Goal: Transaction & Acquisition: Obtain resource

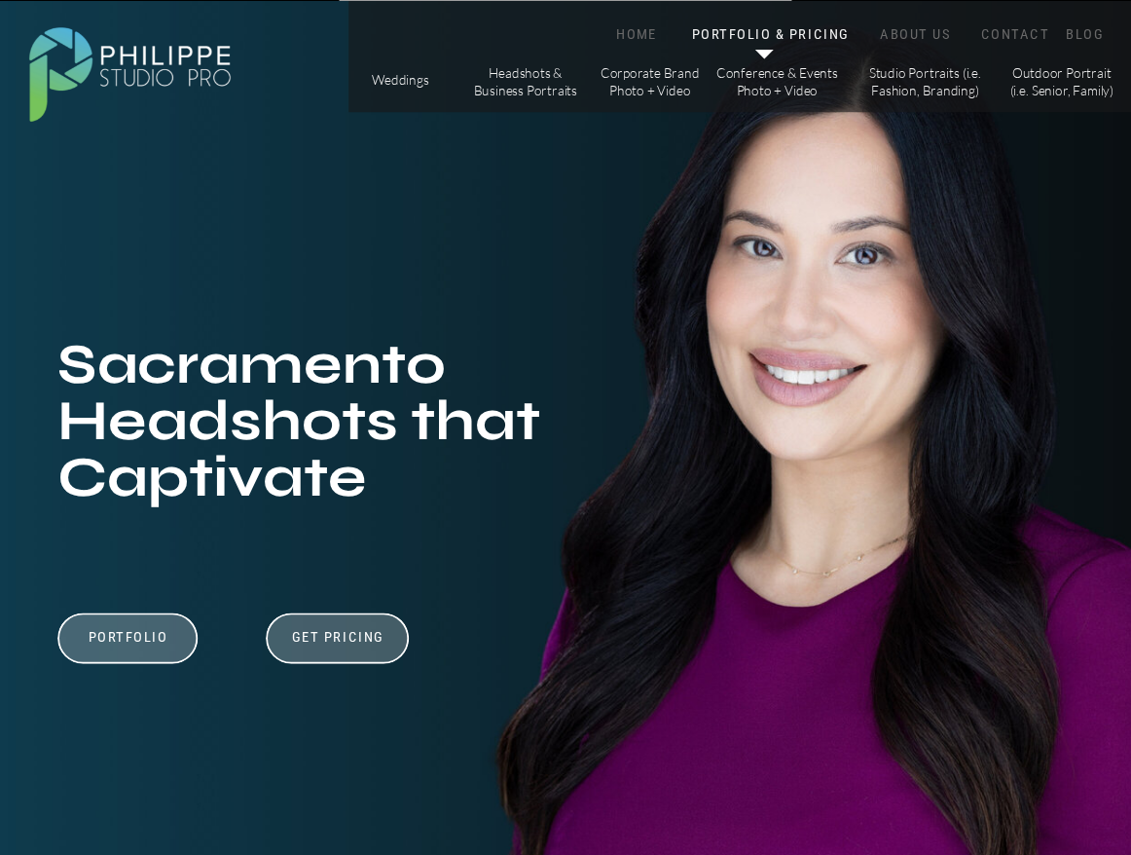
scroll to position [4, 0]
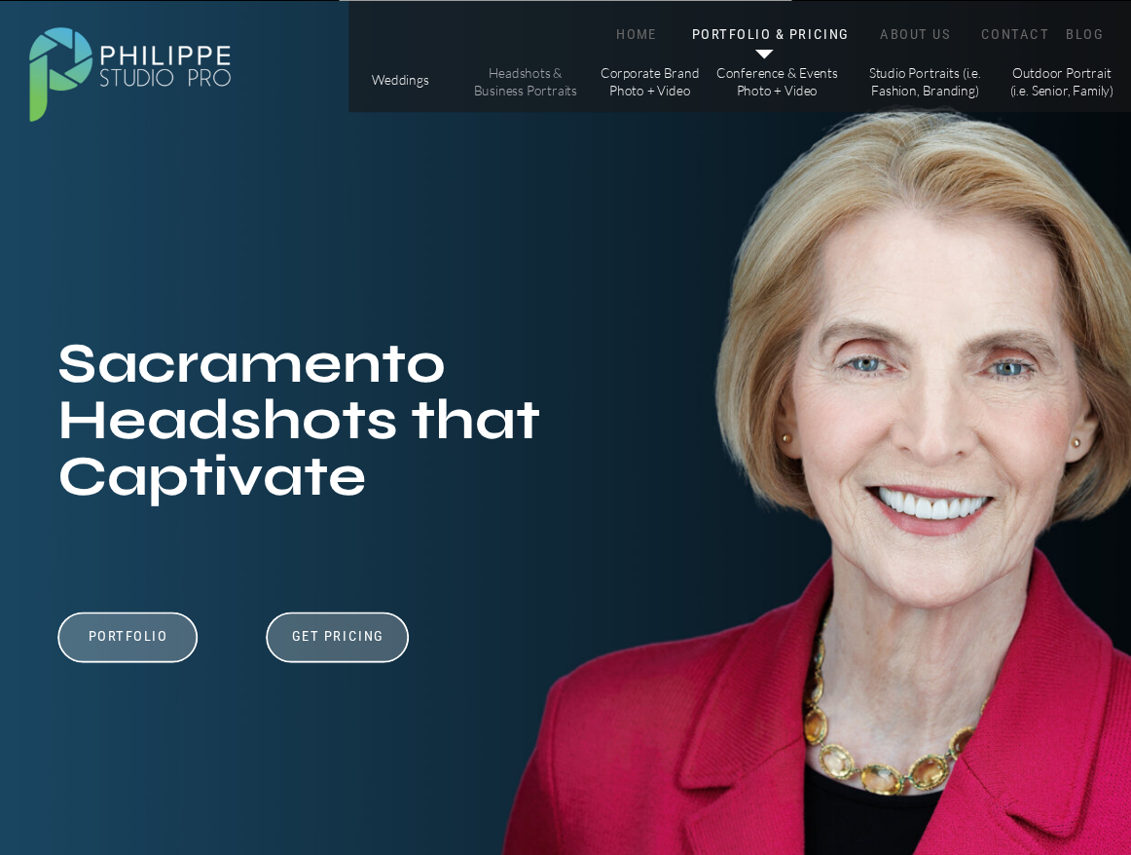
click at [524, 74] on p "Headshots & Business Portraits" at bounding box center [525, 81] width 106 height 33
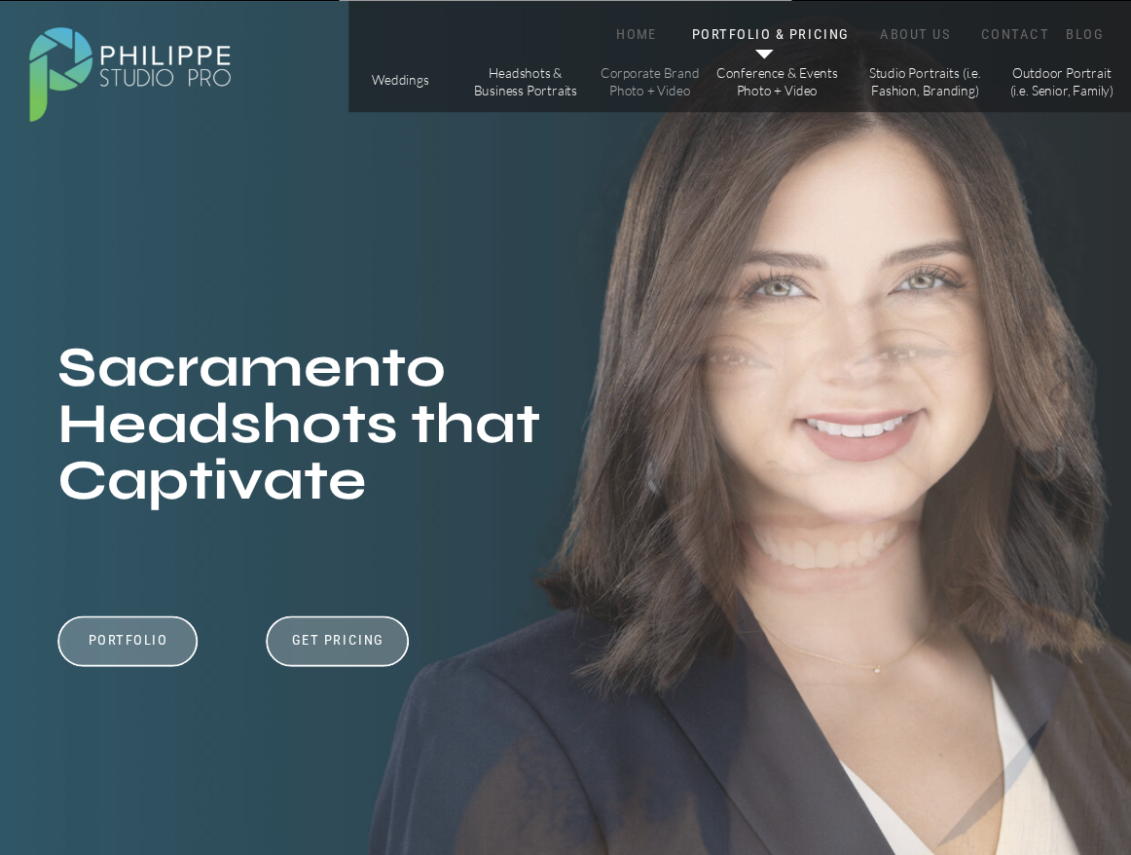
click at [650, 81] on p "Corporate Brand Photo + Video" at bounding box center [650, 81] width 106 height 33
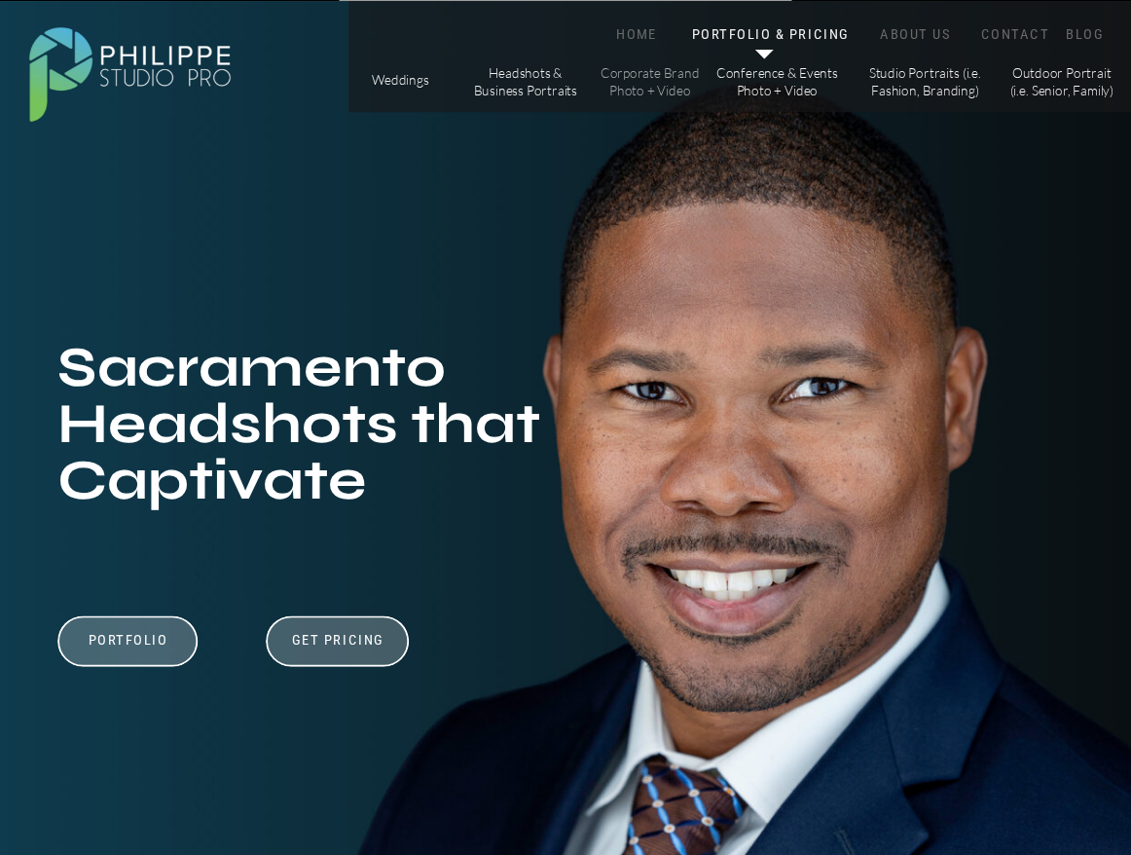
scroll to position [4, 0]
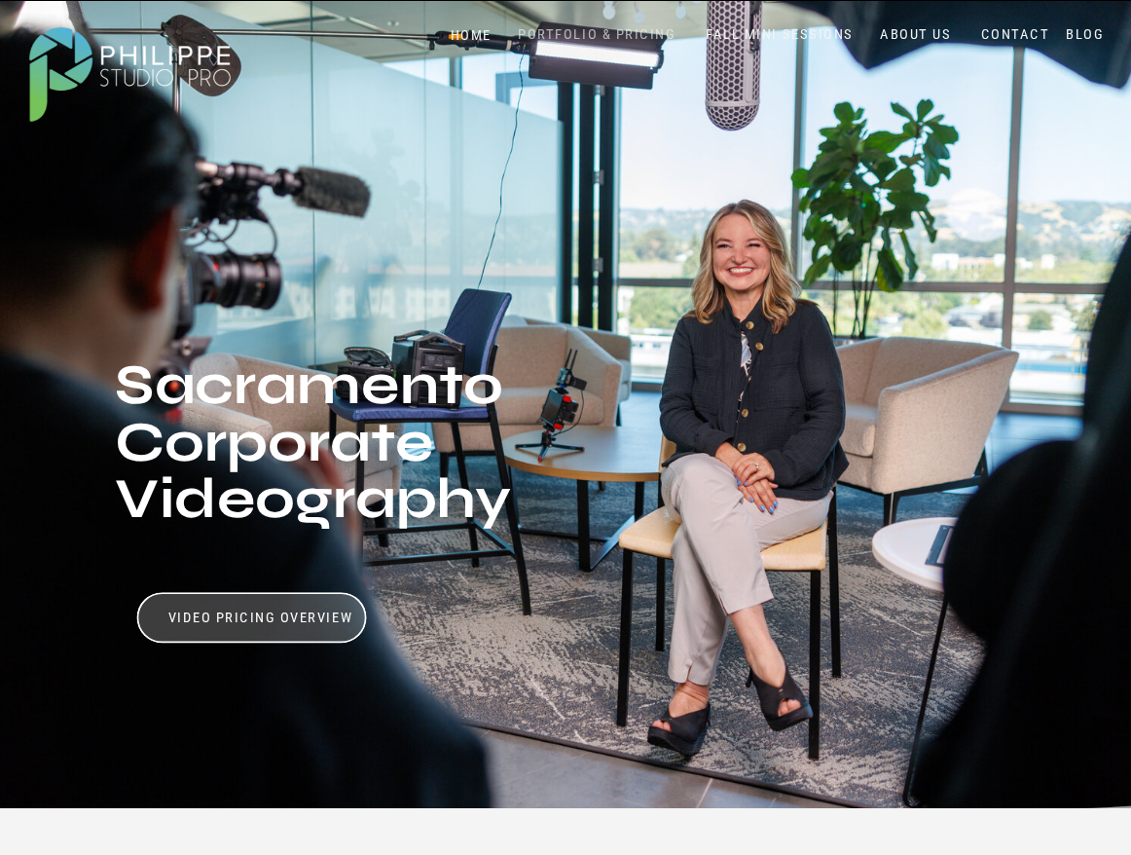
click at [566, 36] on nav "PORTFOLIO & PRICING" at bounding box center [597, 34] width 172 height 18
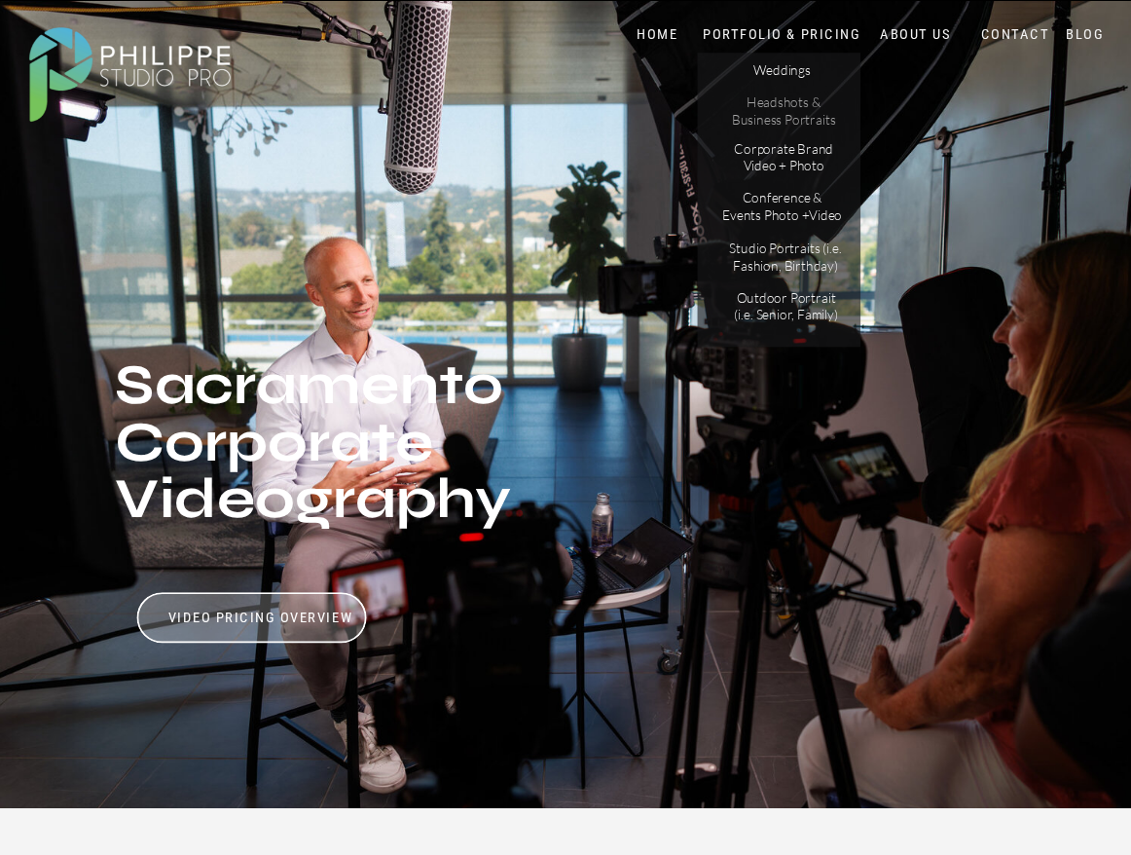
click at [749, 118] on p "Headshots & Business Portraits" at bounding box center [783, 110] width 106 height 33
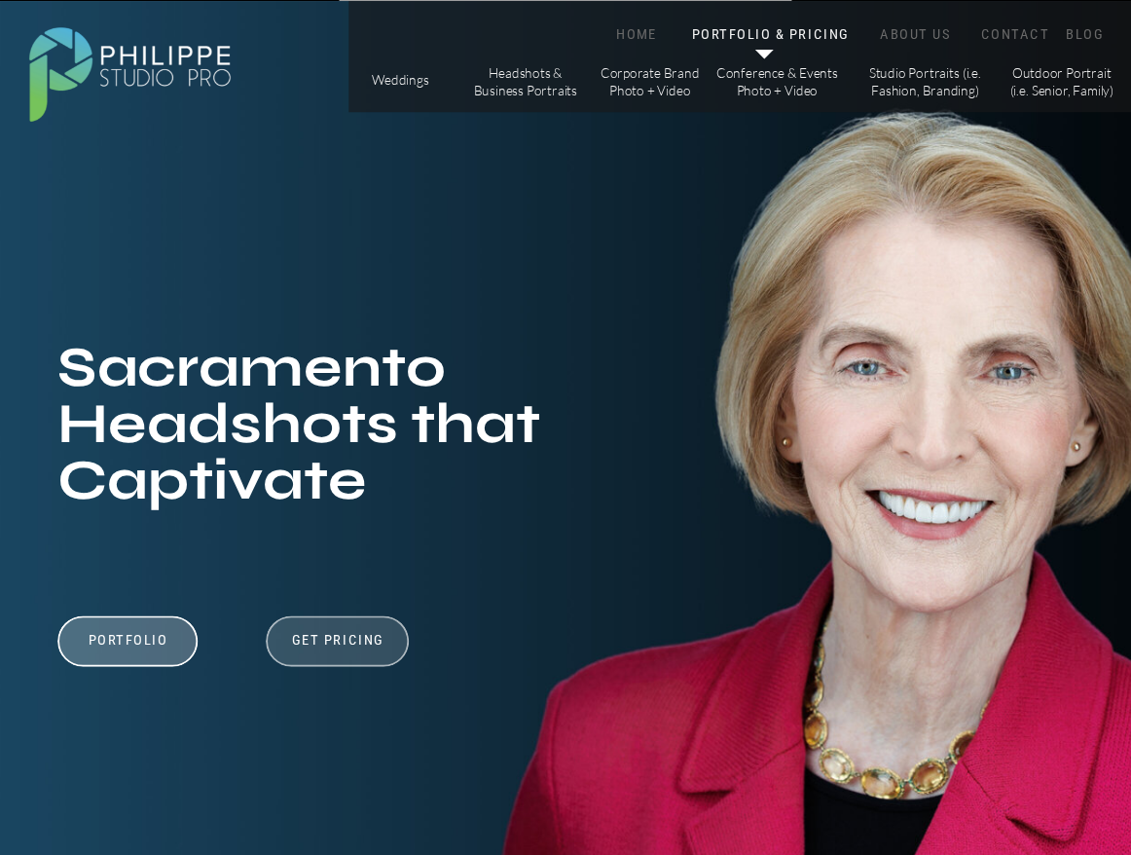
click at [330, 626] on div at bounding box center [337, 640] width 143 height 51
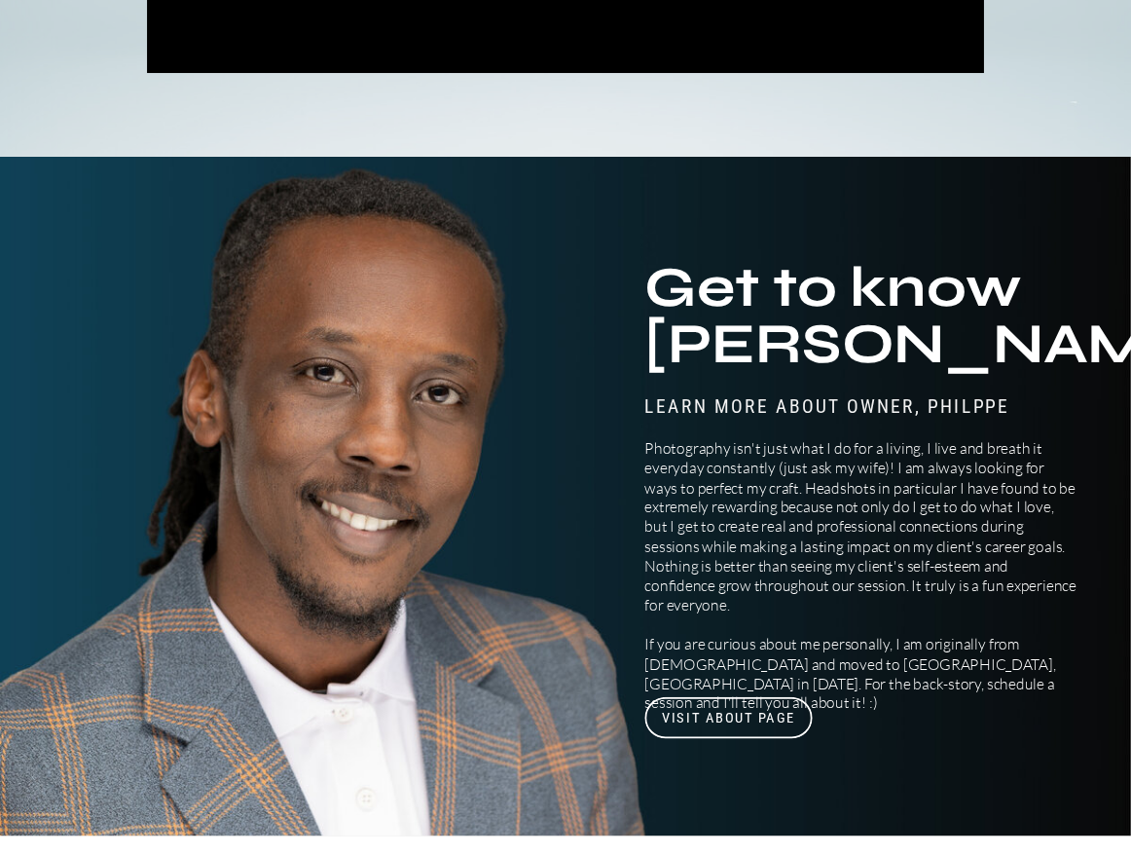
scroll to position [6525, 0]
